Goal: Information Seeking & Learning: Learn about a topic

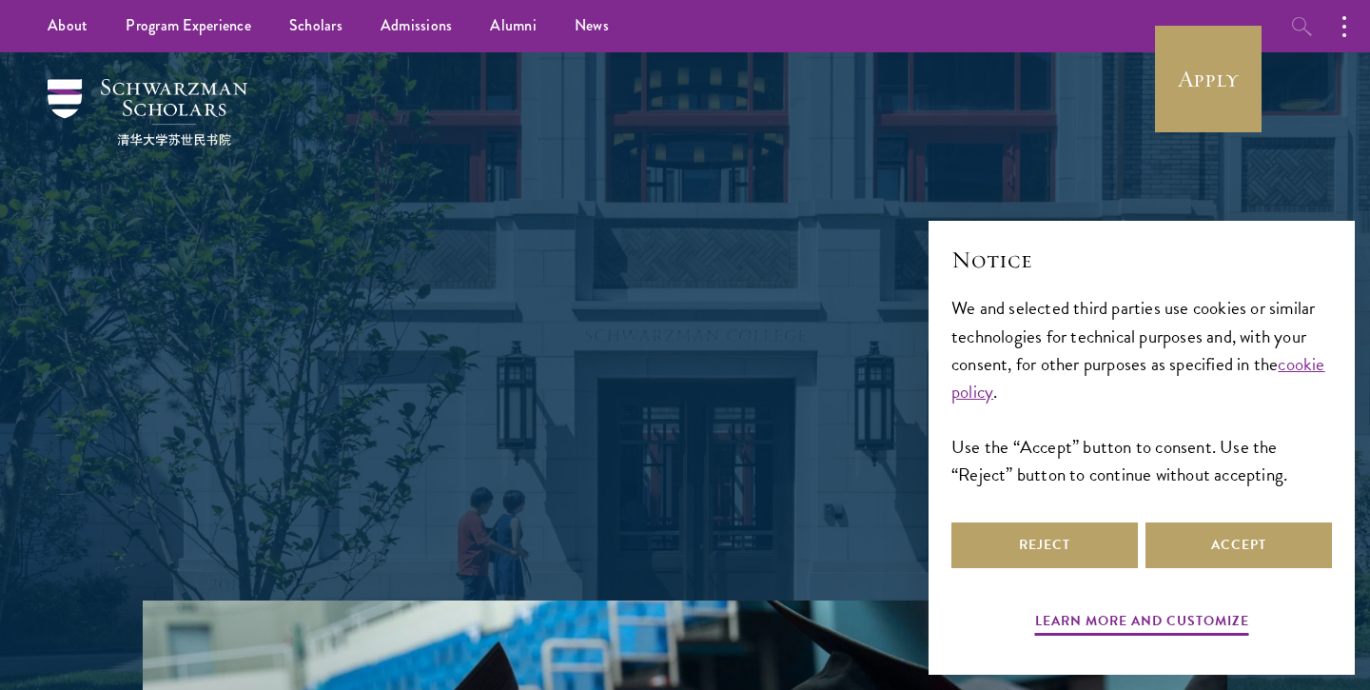
click at [1301, 23] on icon "button" at bounding box center [1302, 26] width 23 height 23
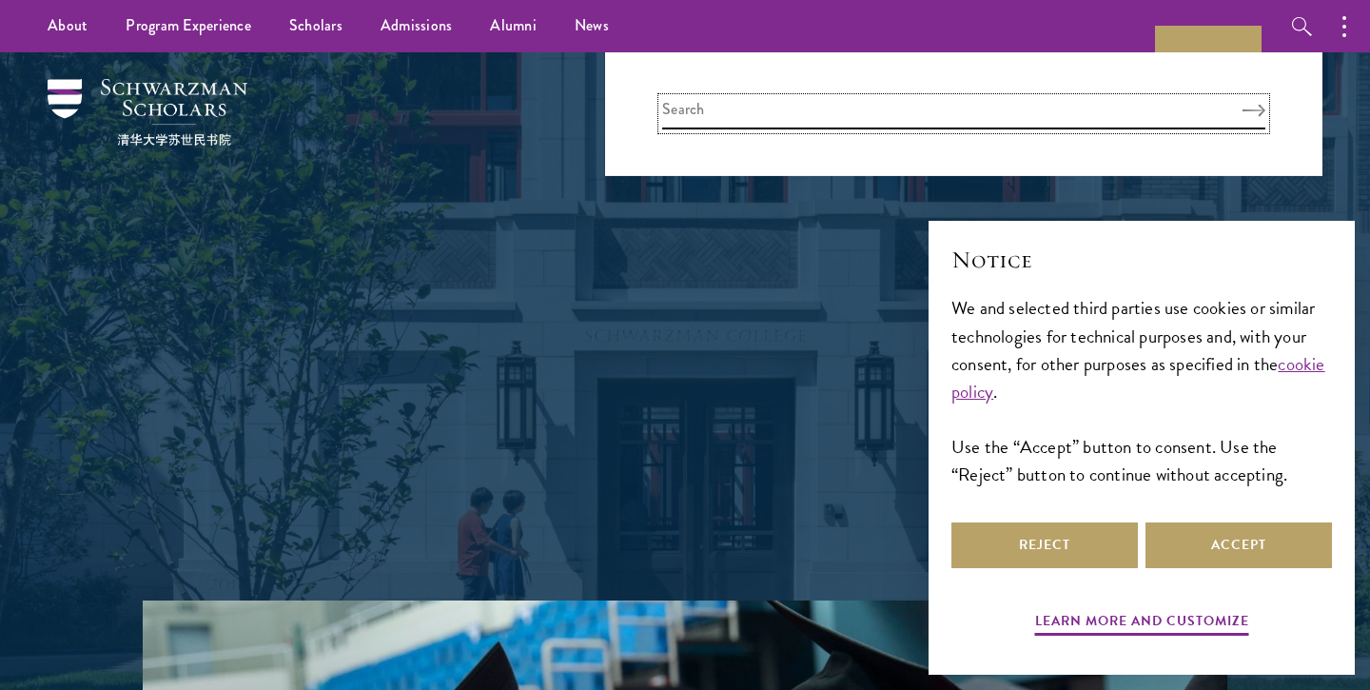
click at [725, 121] on input "search" at bounding box center [963, 113] width 603 height 31
type input "librar"
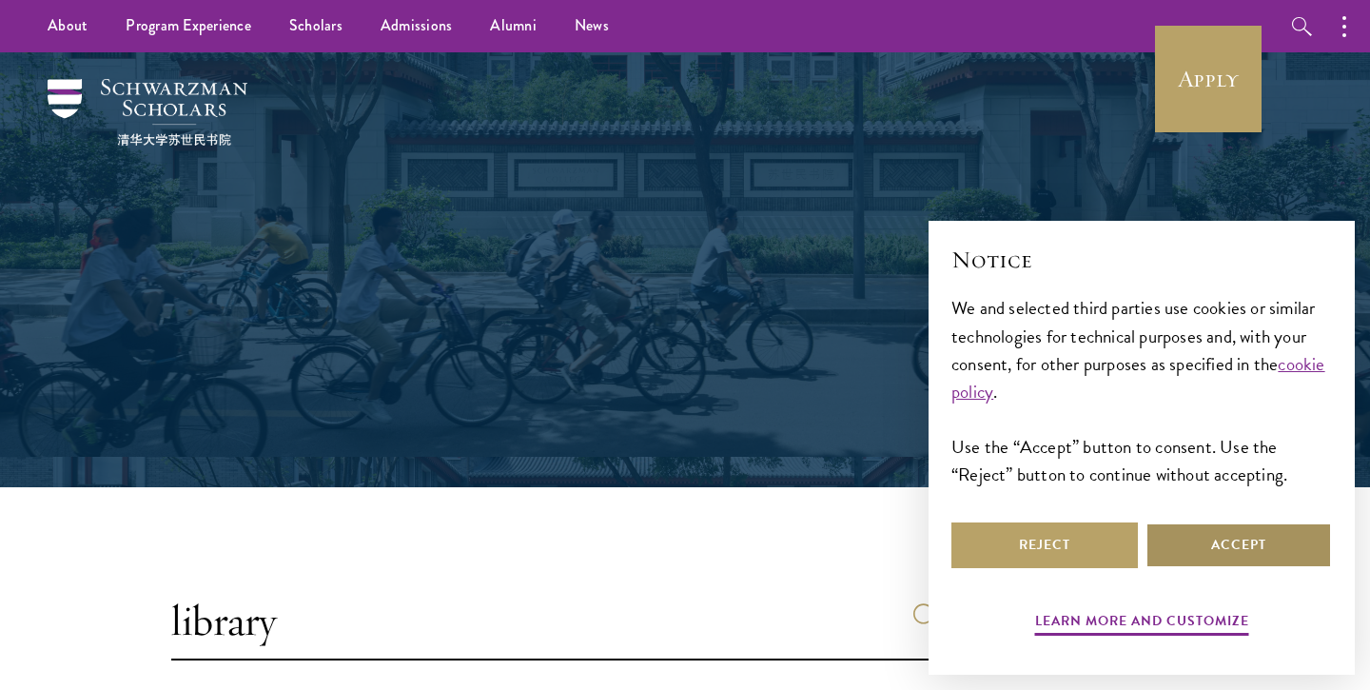
click at [1235, 562] on button "Accept" at bounding box center [1239, 545] width 186 height 46
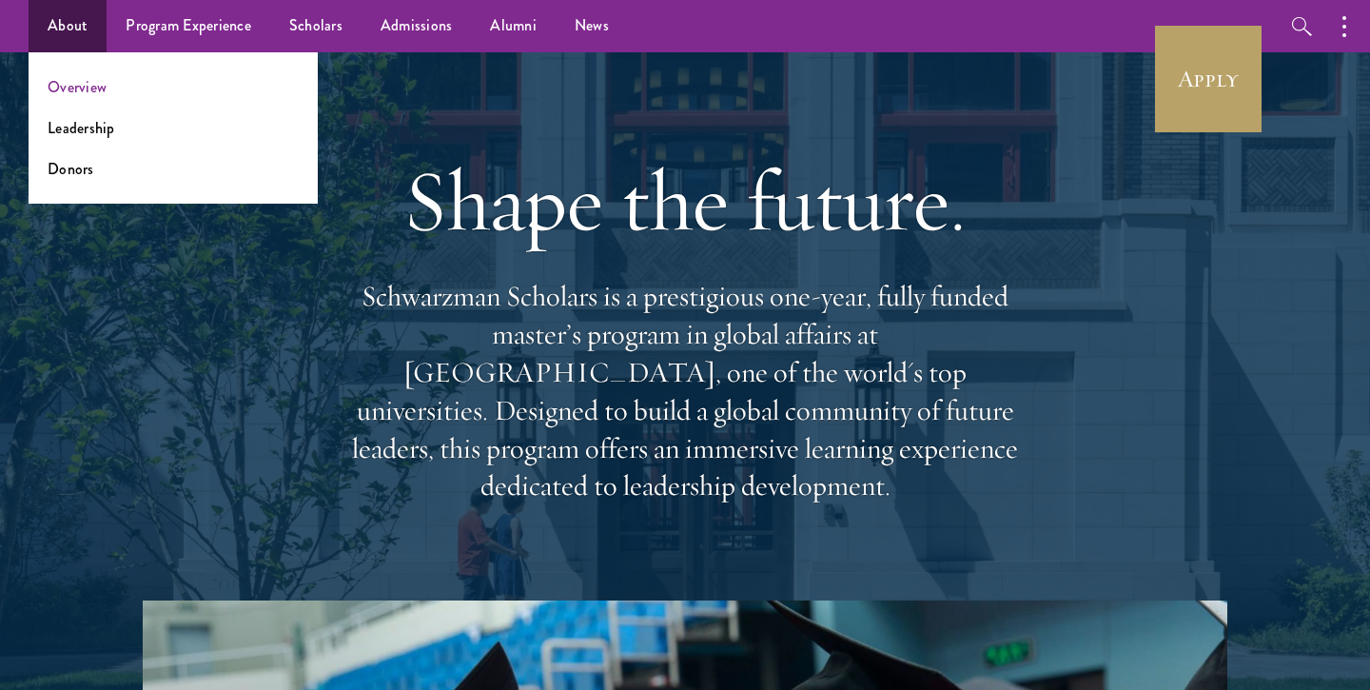
click at [76, 89] on link "Overview" at bounding box center [77, 87] width 59 height 22
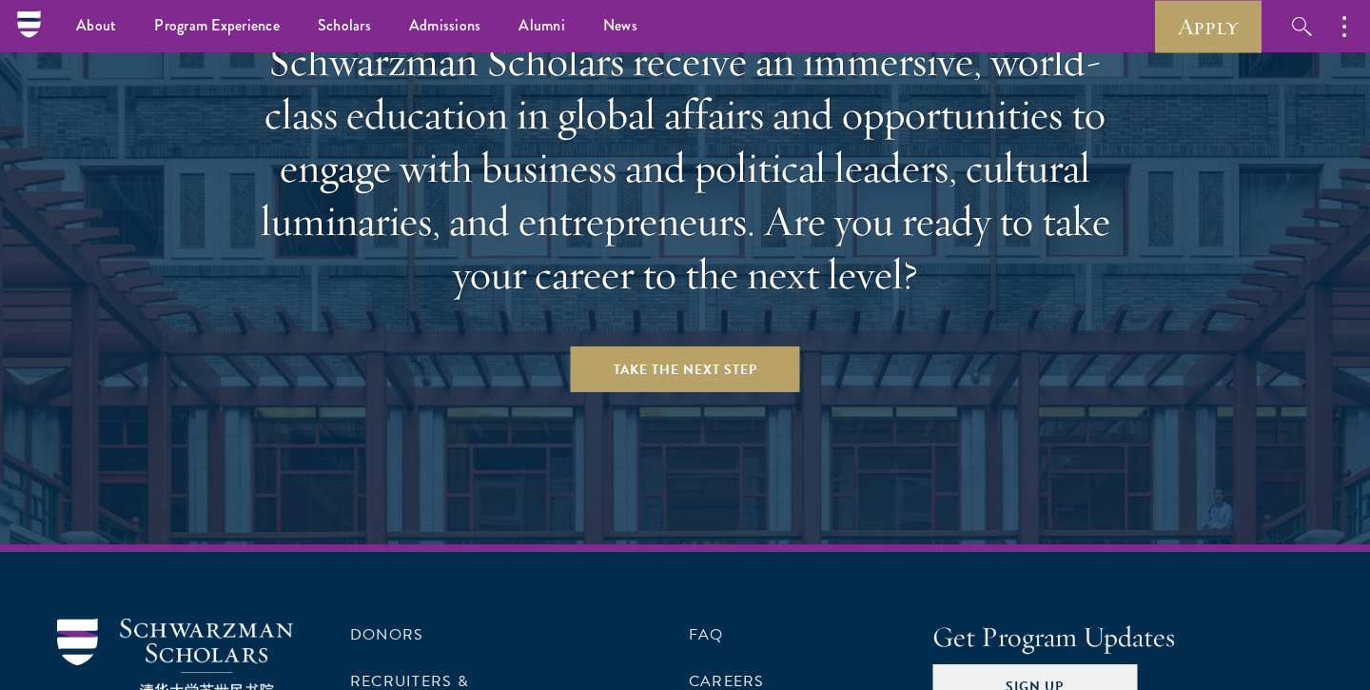
scroll to position [7960, 0]
